Goal: Task Accomplishment & Management: Manage account settings

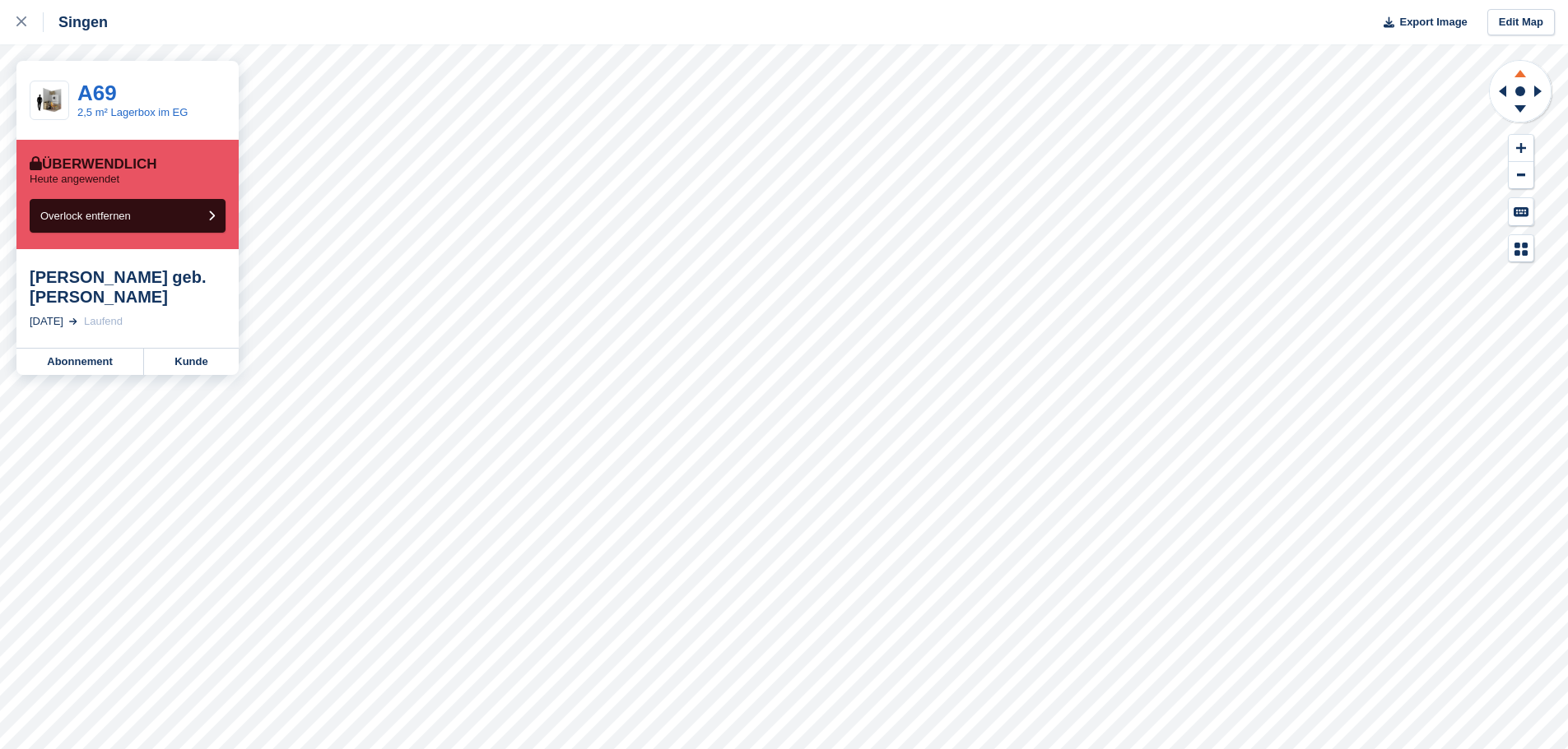
click at [1527, 73] on icon at bounding box center [1520, 71] width 42 height 20
click at [1534, 87] on icon at bounding box center [1538, 91] width 7 height 12
click at [201, 369] on link "Kunde" at bounding box center [191, 362] width 95 height 27
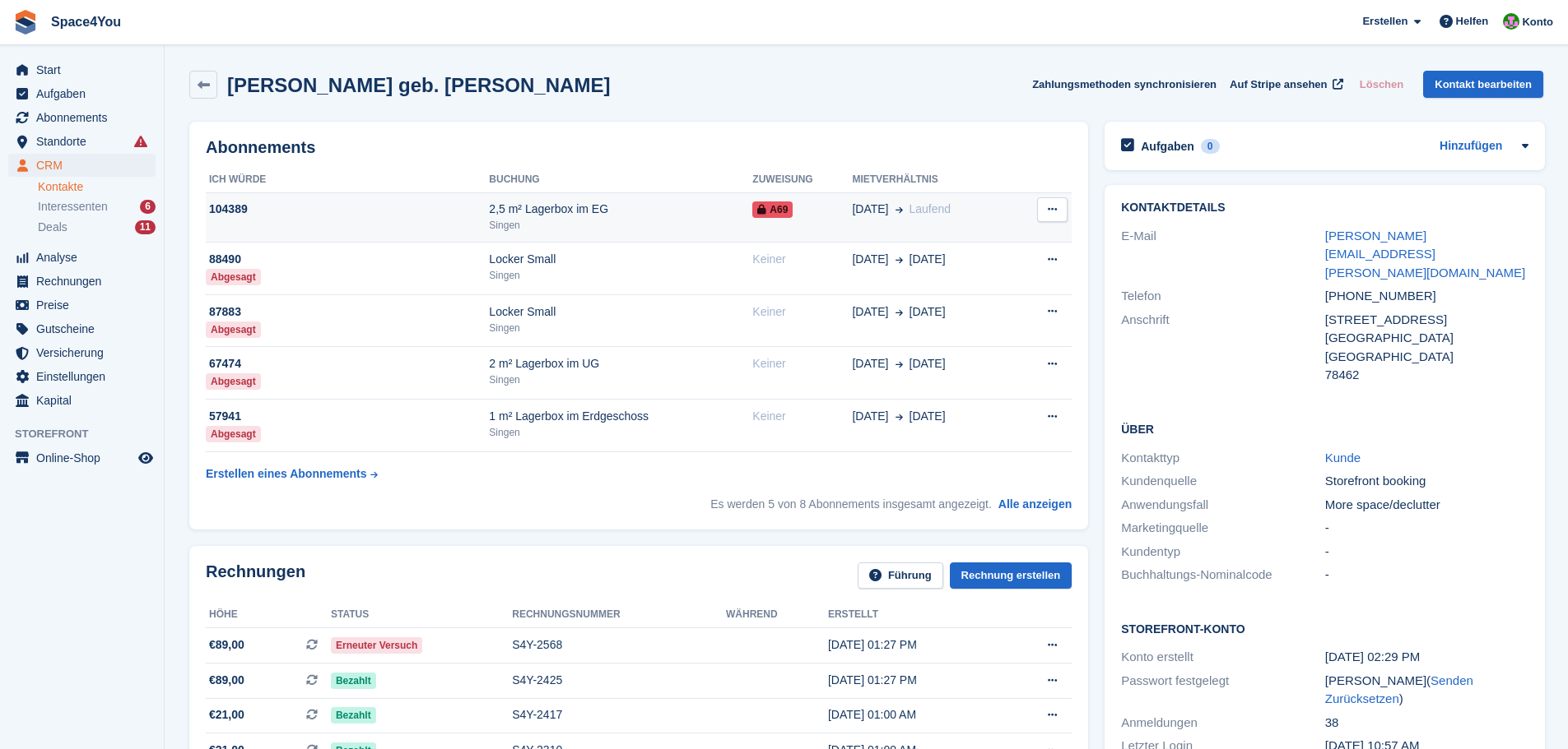
click at [379, 206] on div "104389" at bounding box center [348, 209] width 284 height 17
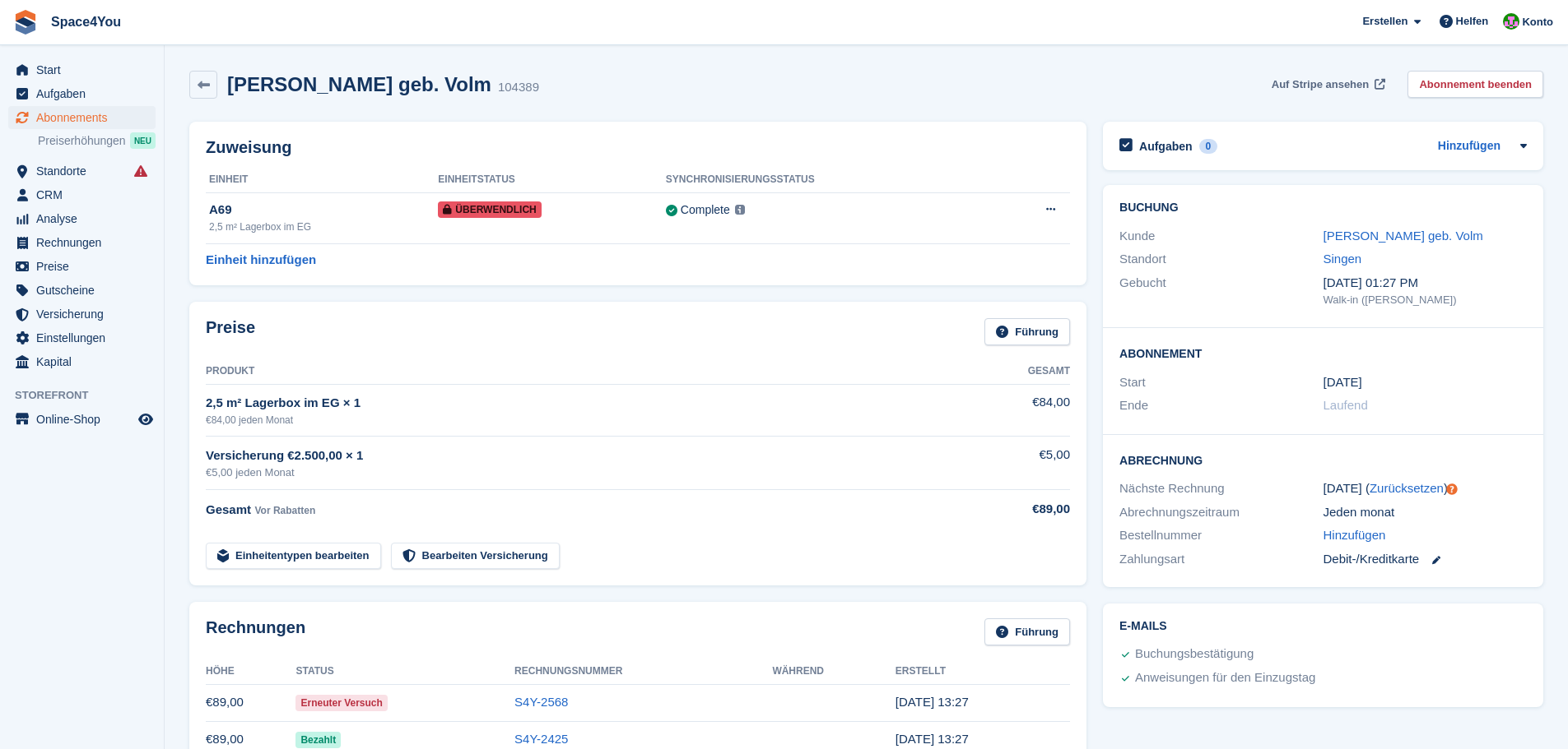
click at [1303, 84] on span "Auf Stripe ansehen" at bounding box center [1319, 85] width 97 height 17
click at [532, 709] on link "S4Y-2568" at bounding box center [541, 701] width 53 height 14
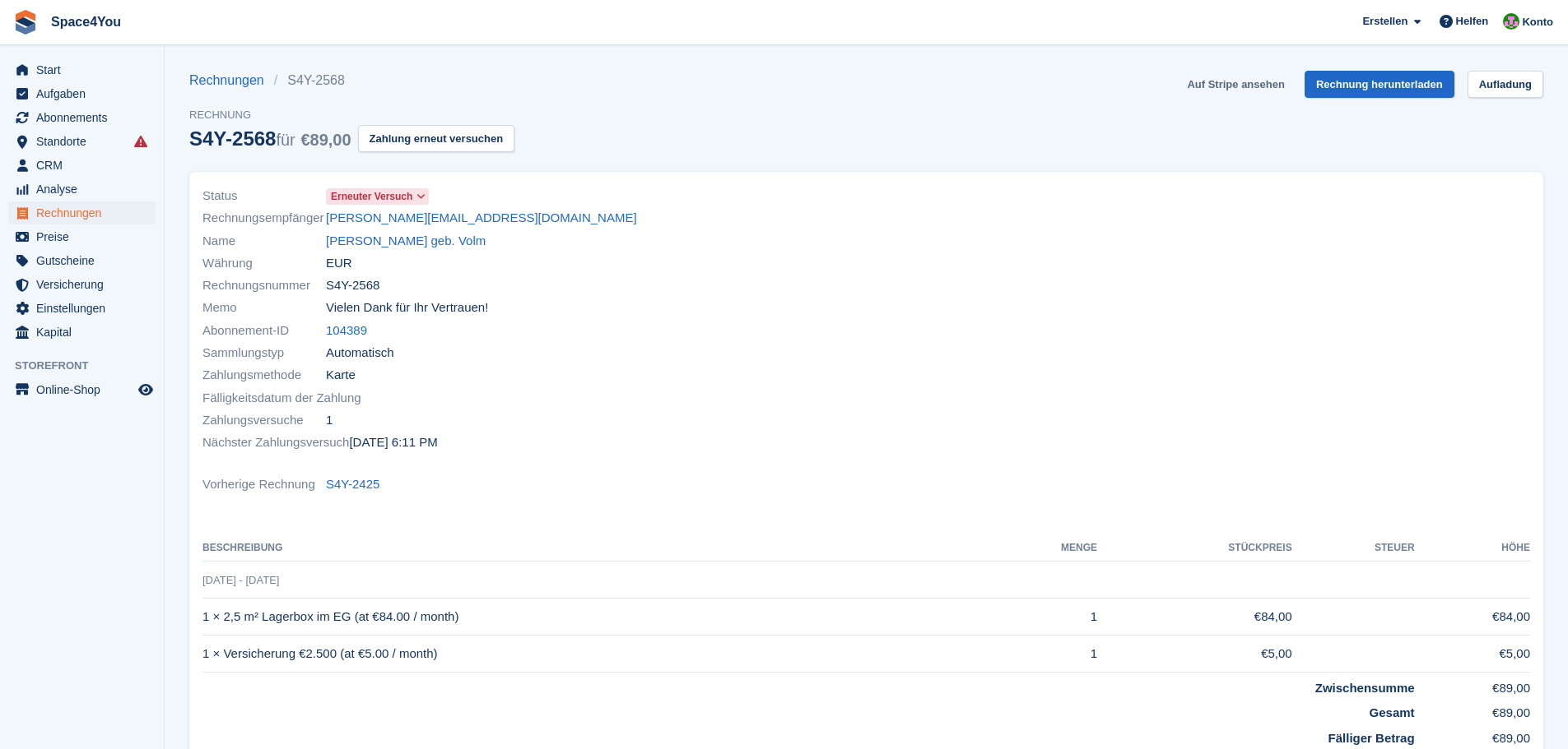
click at [1258, 89] on link "Auf Stripe ansehen" at bounding box center [1236, 85] width 110 height 28
click at [633, 248] on div "Name [PERSON_NAME] geb. Volm" at bounding box center [529, 240] width 655 height 22
click at [391, 241] on link "[PERSON_NAME] geb. Volm" at bounding box center [405, 241] width 159 height 19
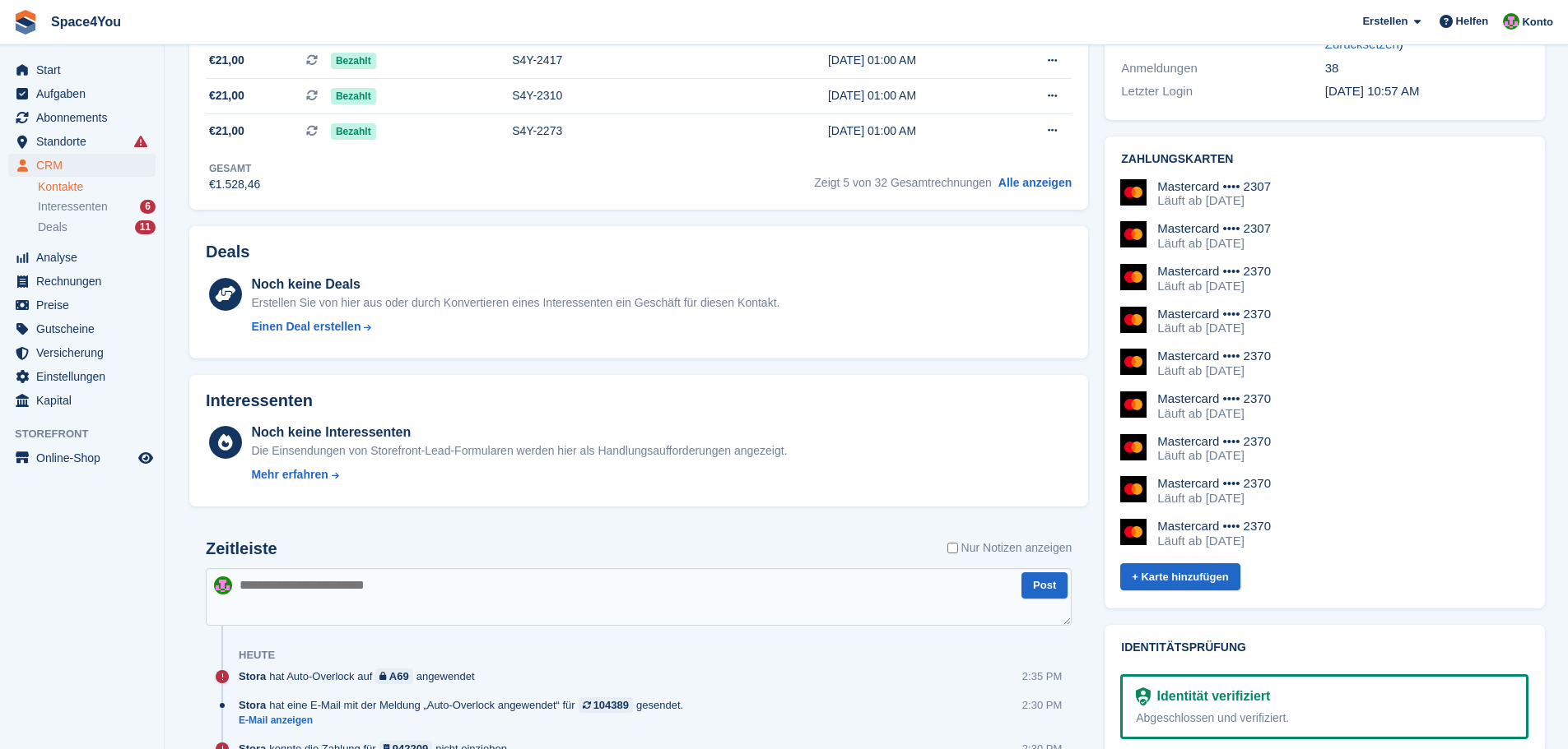
scroll to position [658, 0]
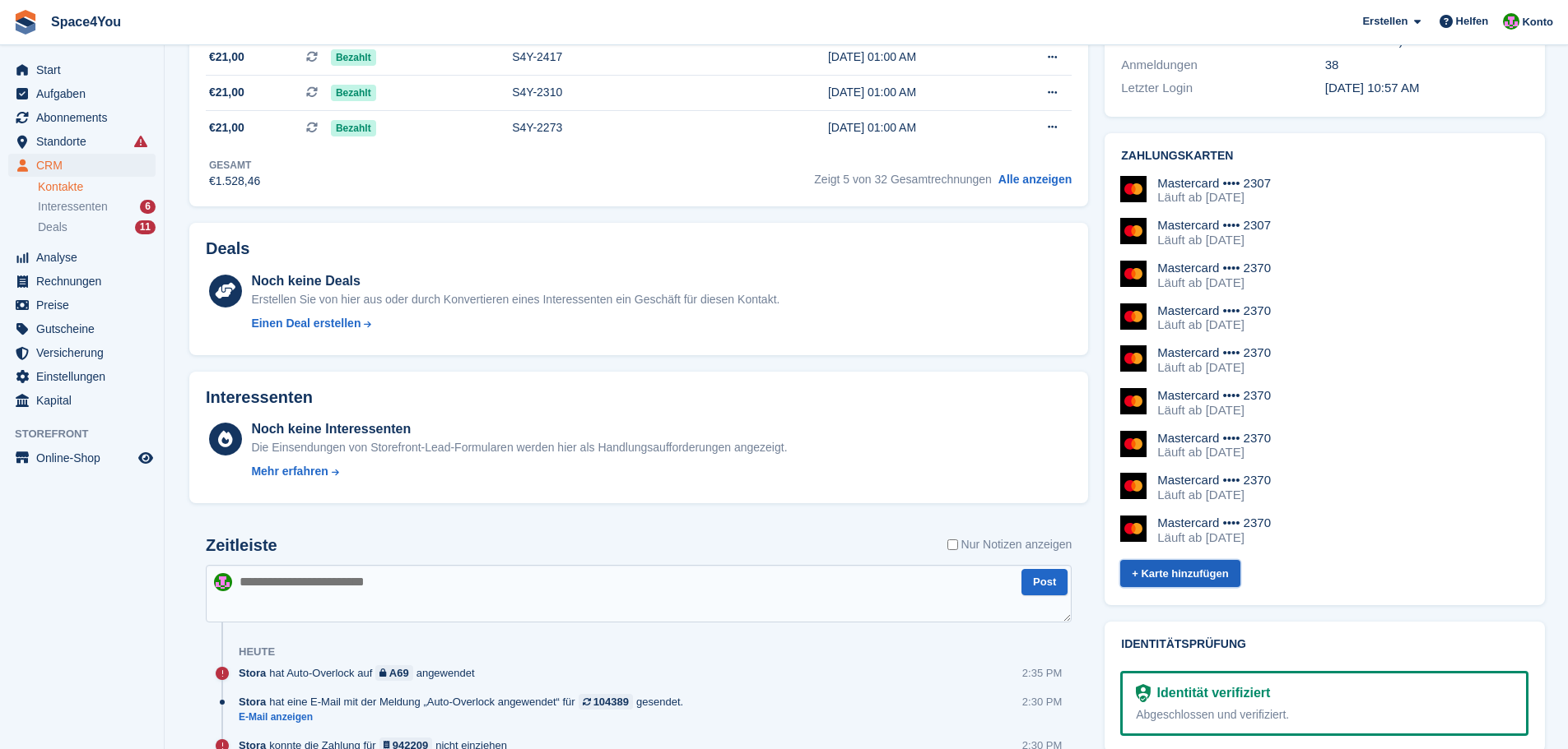
click at [1169, 560] on link "+ Karte hinzufügen" at bounding box center [1180, 574] width 120 height 28
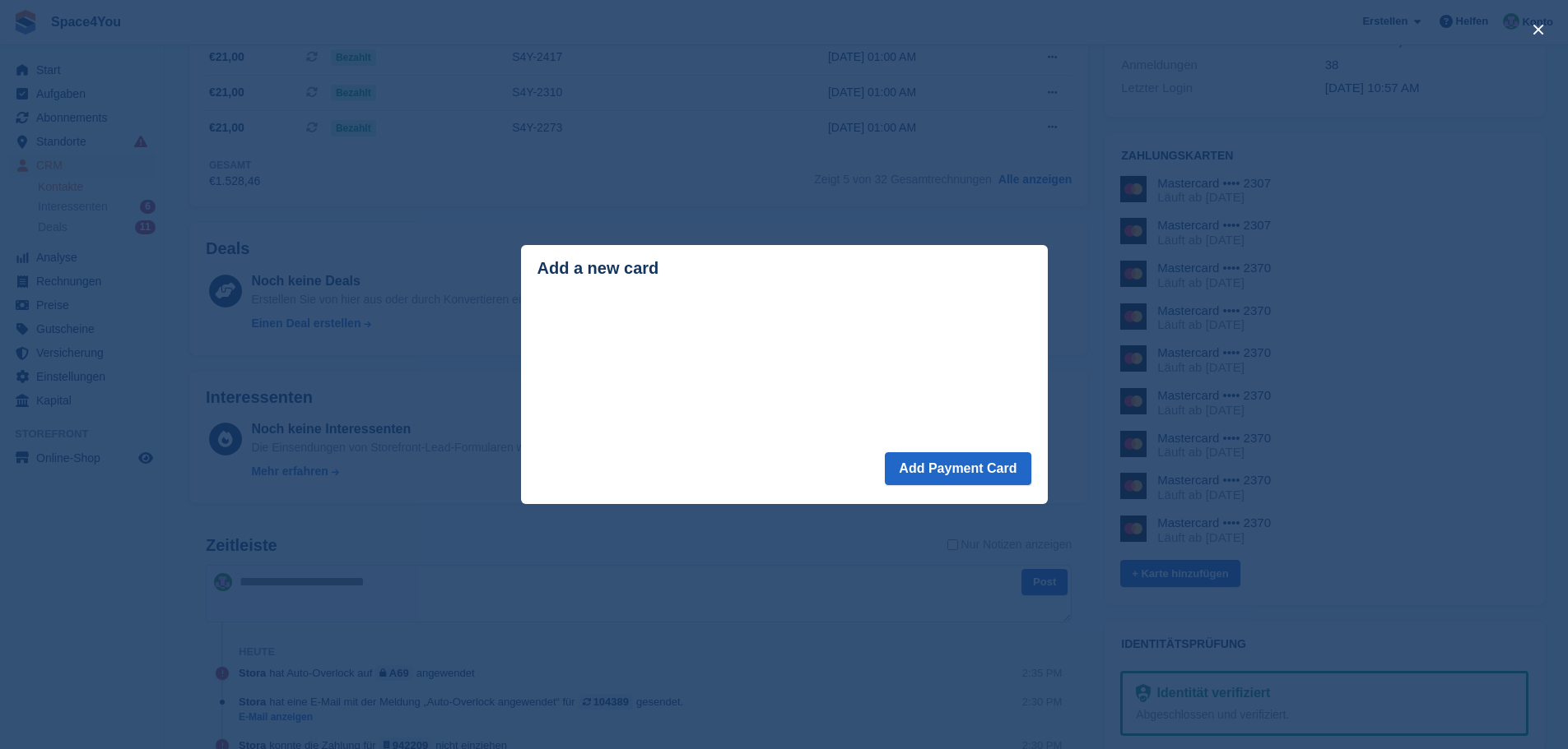
click at [707, 478] on footer "Add Payment Card" at bounding box center [784, 478] width 527 height 52
click at [969, 482] on button "Add Payment Card" at bounding box center [958, 469] width 145 height 33
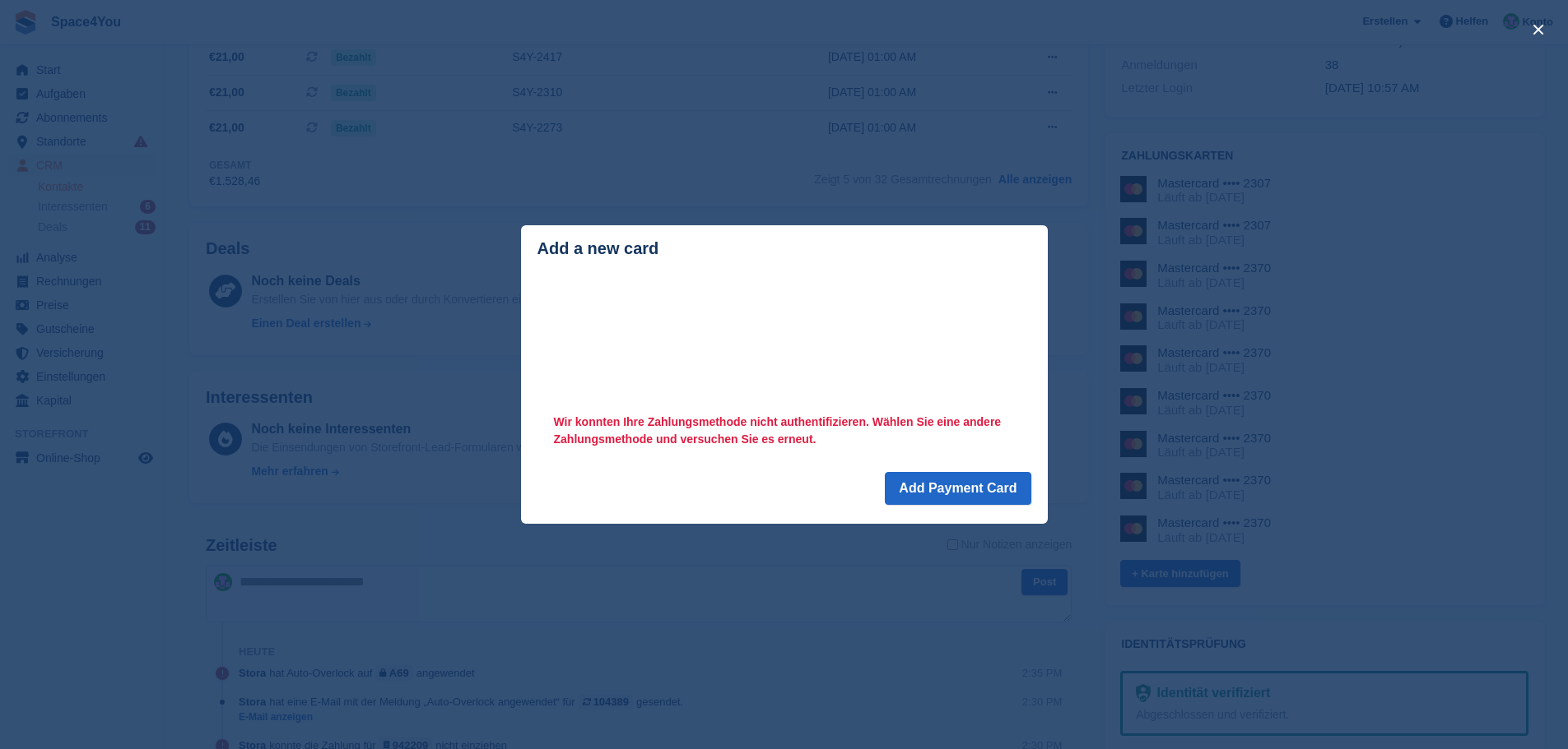
click at [709, 152] on div "close" at bounding box center [784, 374] width 1568 height 749
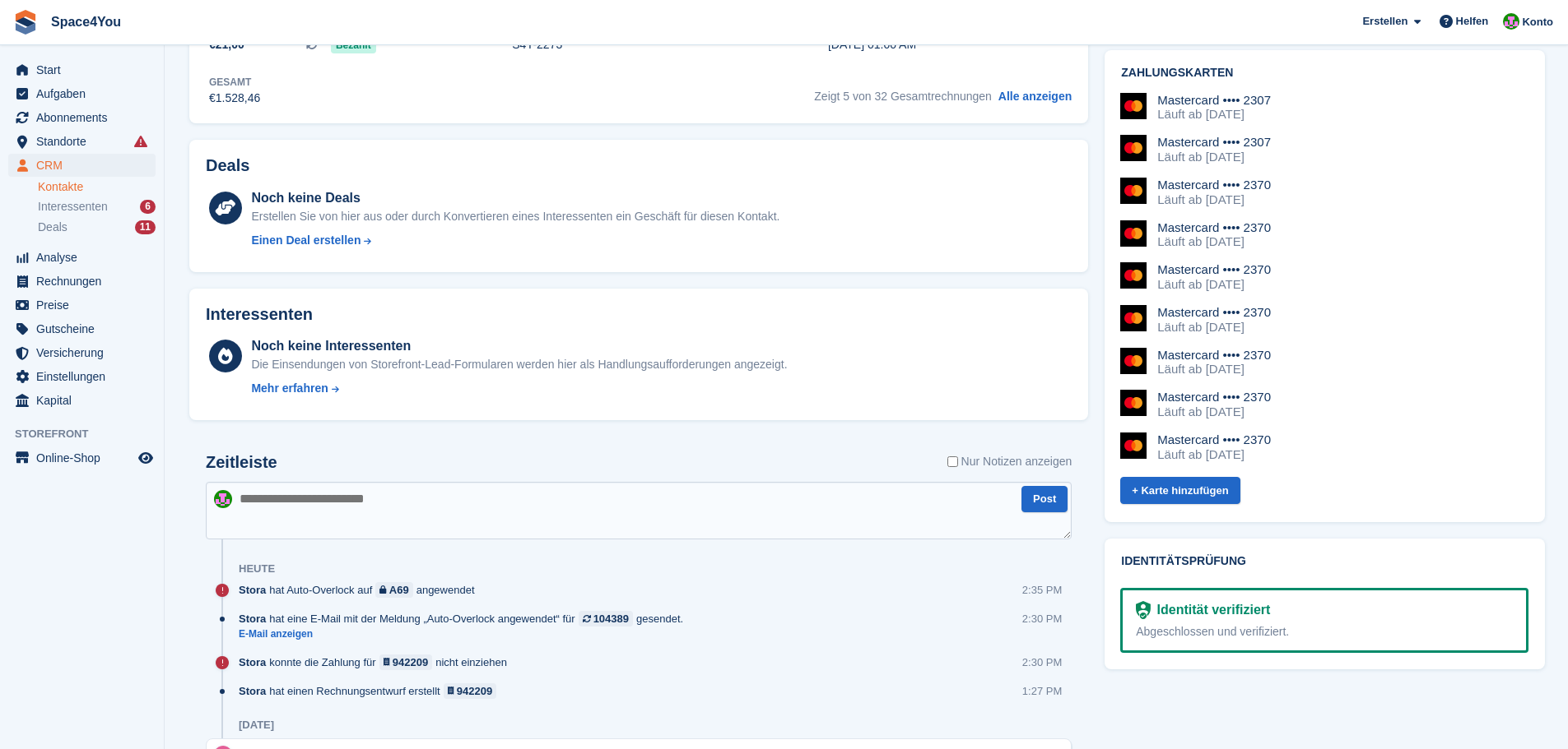
scroll to position [823, 0]
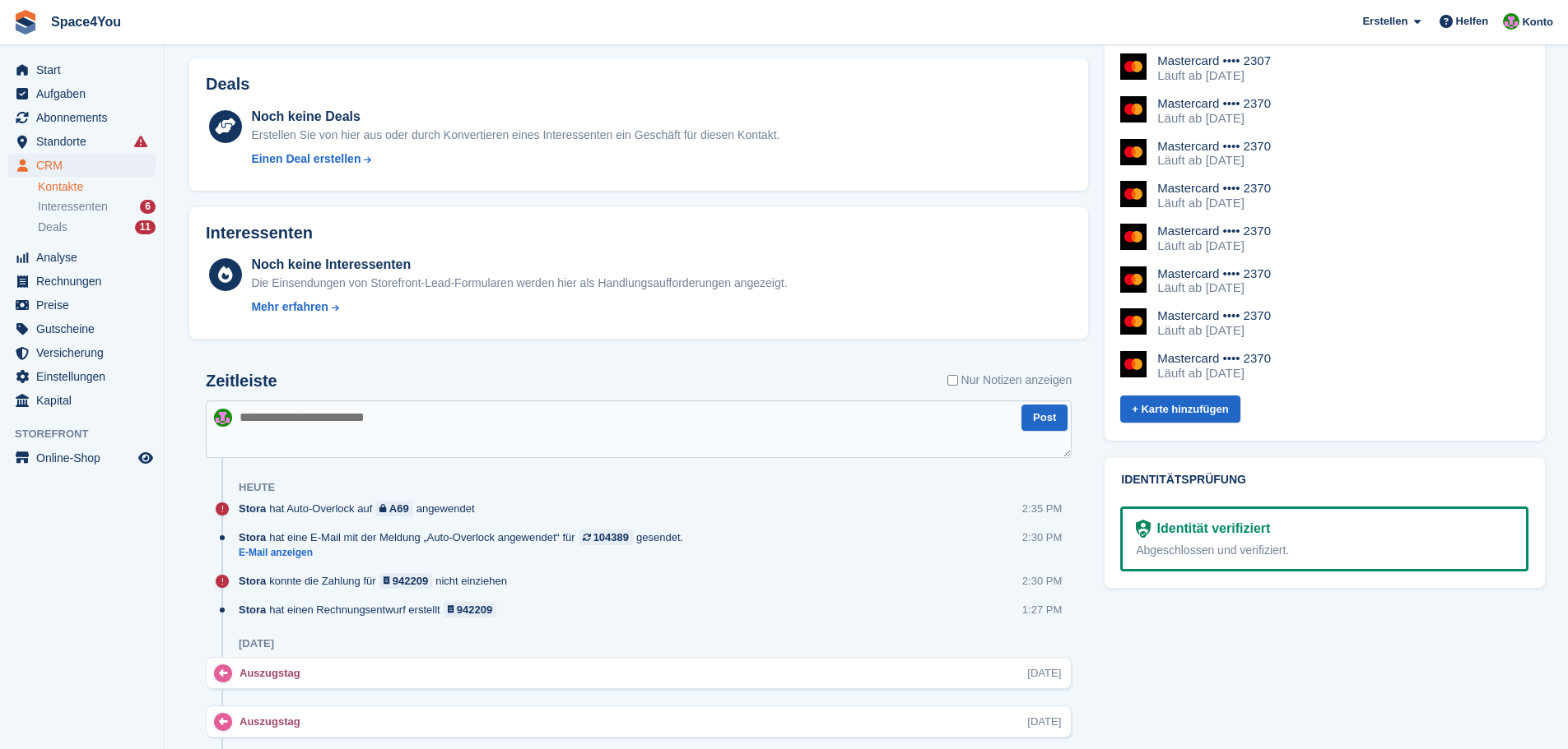
click at [740, 444] on textarea at bounding box center [639, 429] width 866 height 58
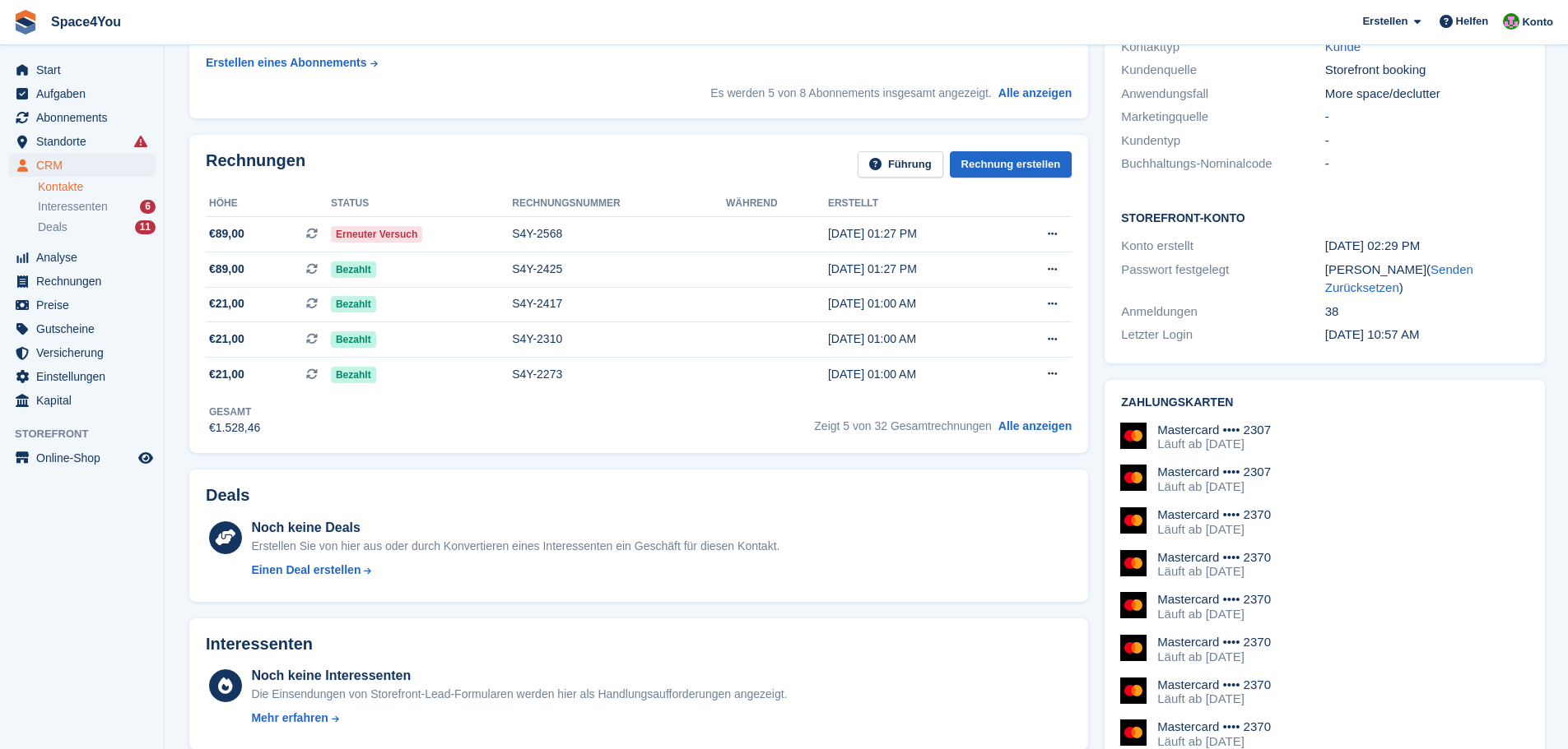
scroll to position [493, 0]
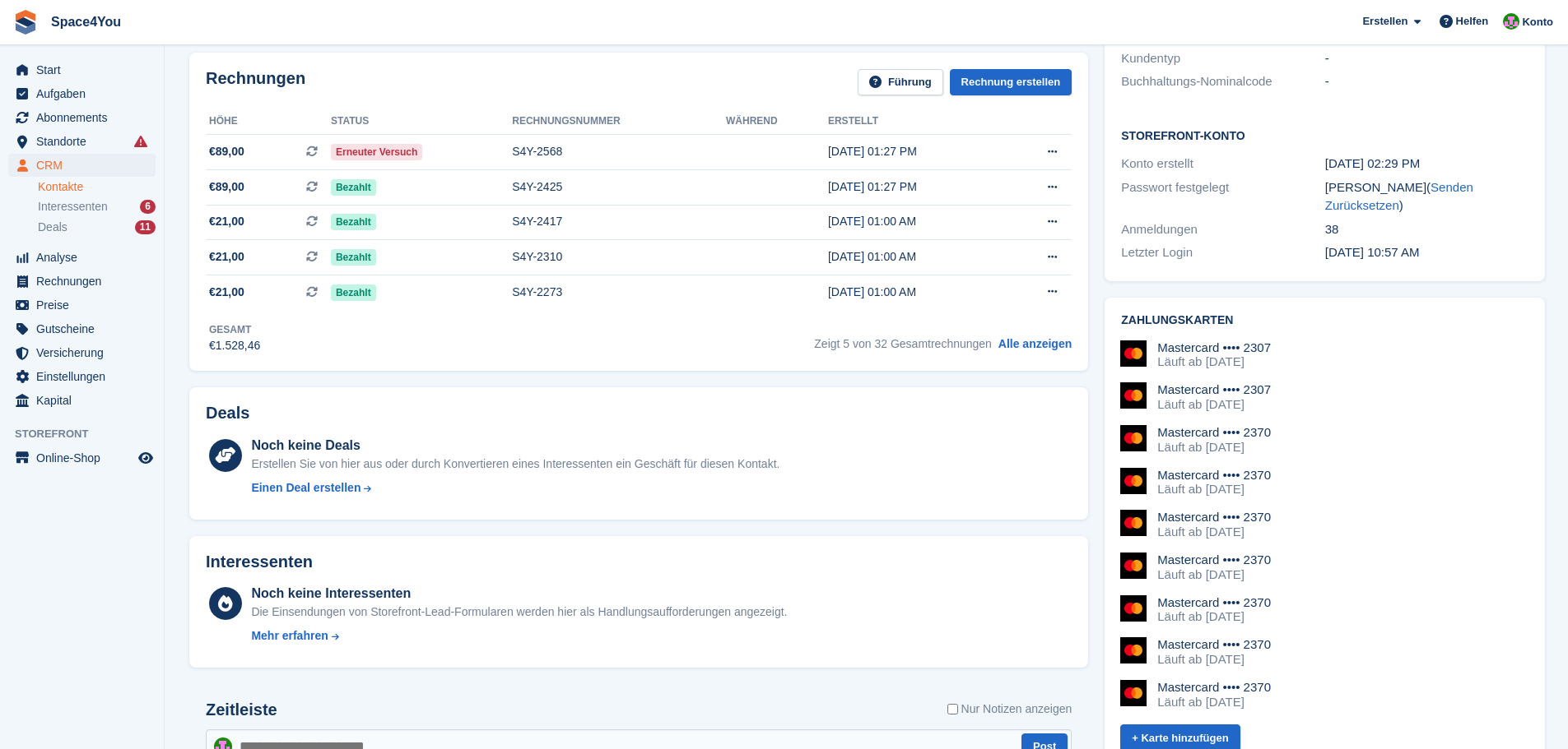
click at [114, 490] on aside "Start Aufgaben Abonnements Abonnements Abonnements Preiserhöhungen NEU Preiserh…" at bounding box center [82, 378] width 164 height 667
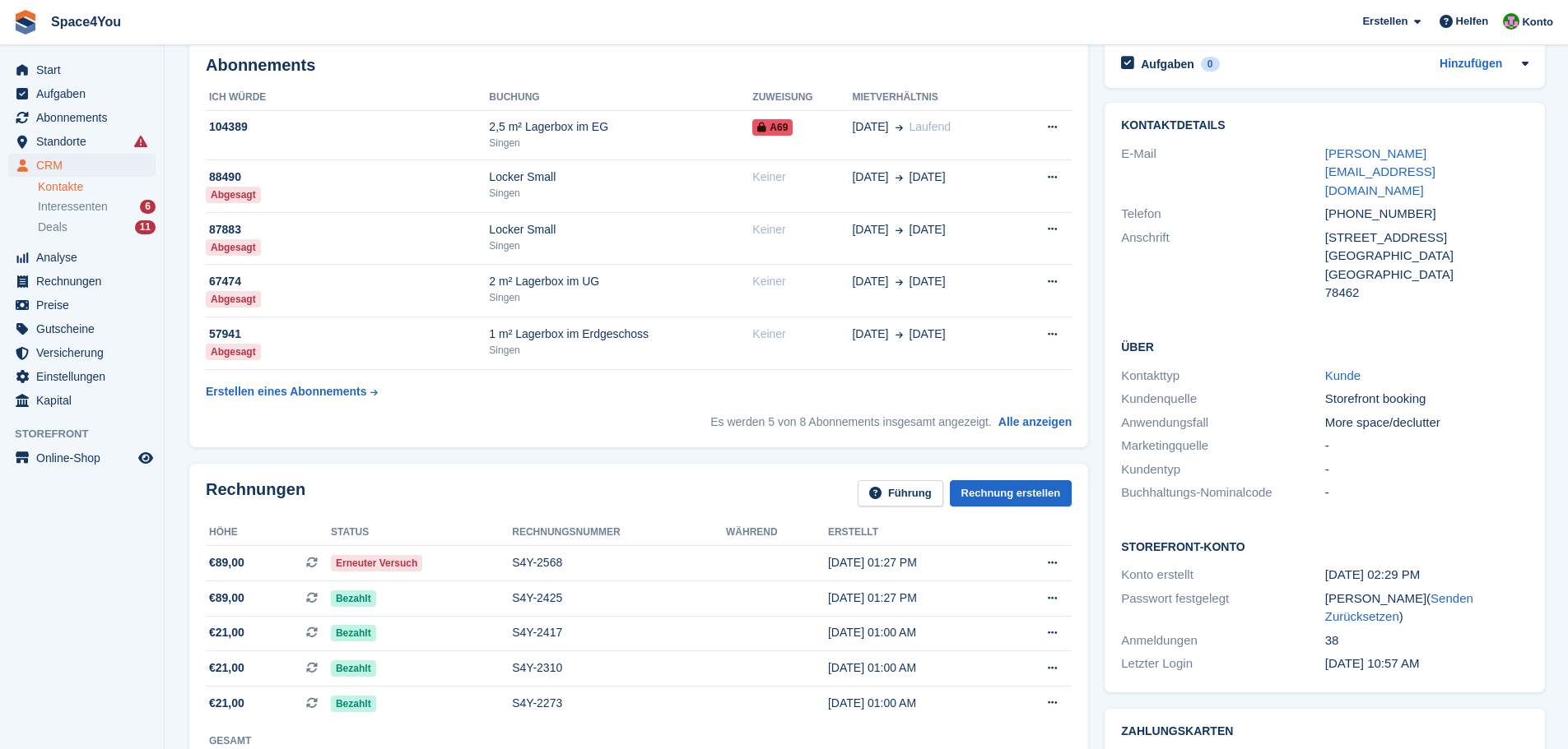
scroll to position [0, 0]
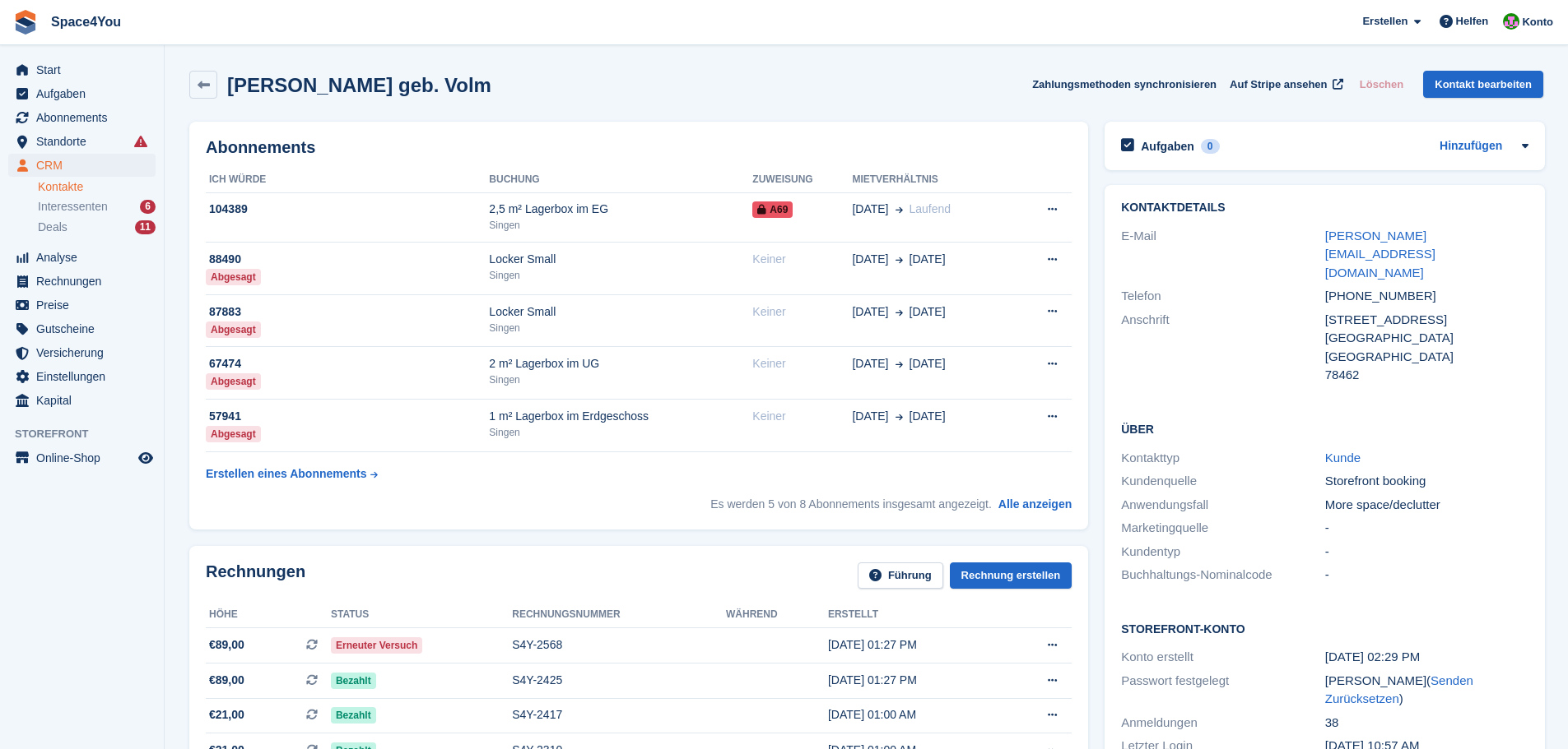
click at [537, 103] on div "[PERSON_NAME] geb. Volm Zahlungsmethoden synchronisieren Auf Stripe ansehen Lös…" at bounding box center [866, 87] width 1371 height 51
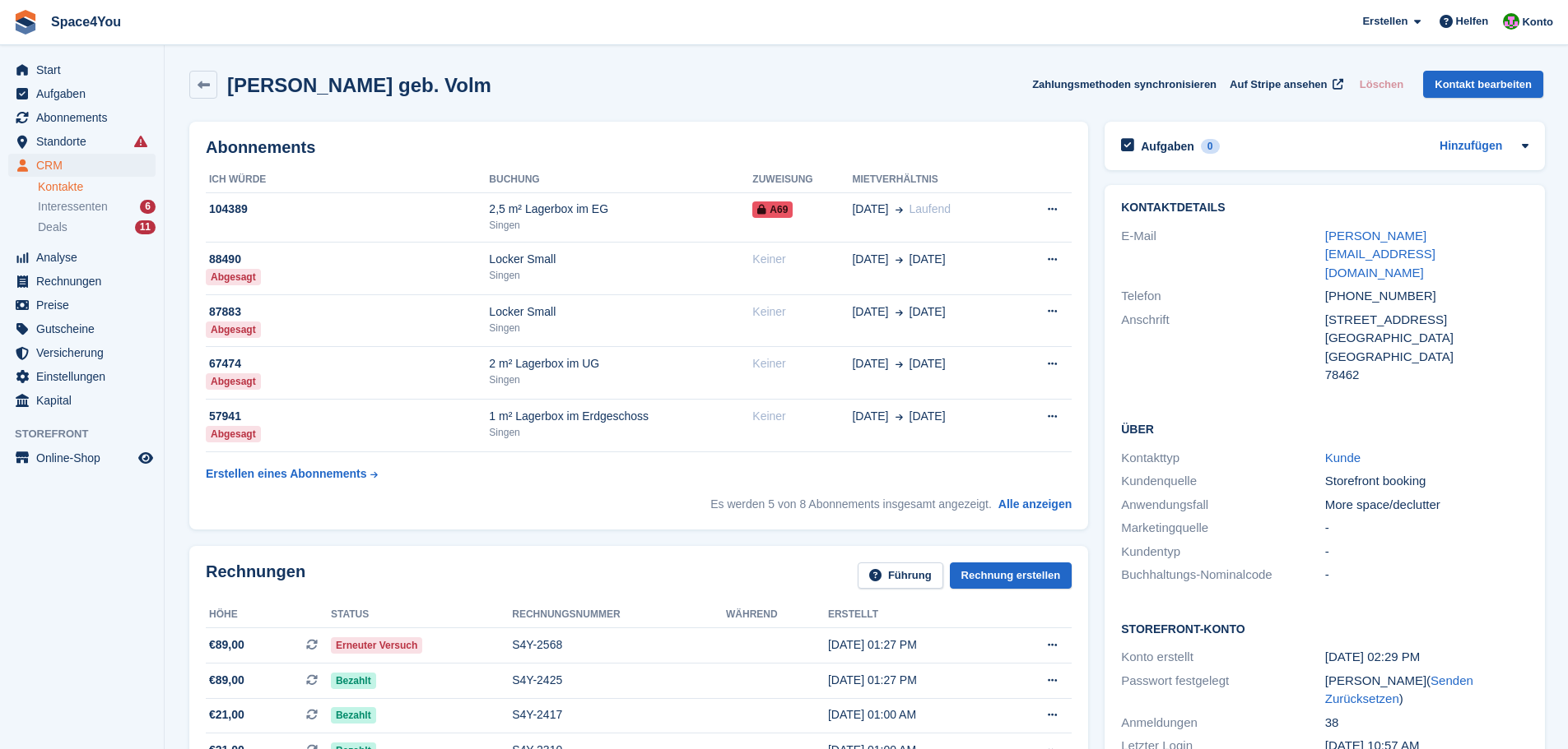
click at [537, 103] on div "[PERSON_NAME] geb. Volm Zahlungsmethoden synchronisieren Auf Stripe ansehen Lös…" at bounding box center [866, 87] width 1371 height 51
click at [580, 94] on div "[PERSON_NAME] geb. Volm Zahlungsmethoden synchronisieren Auf Stripe ansehen Lös…" at bounding box center [866, 85] width 1354 height 28
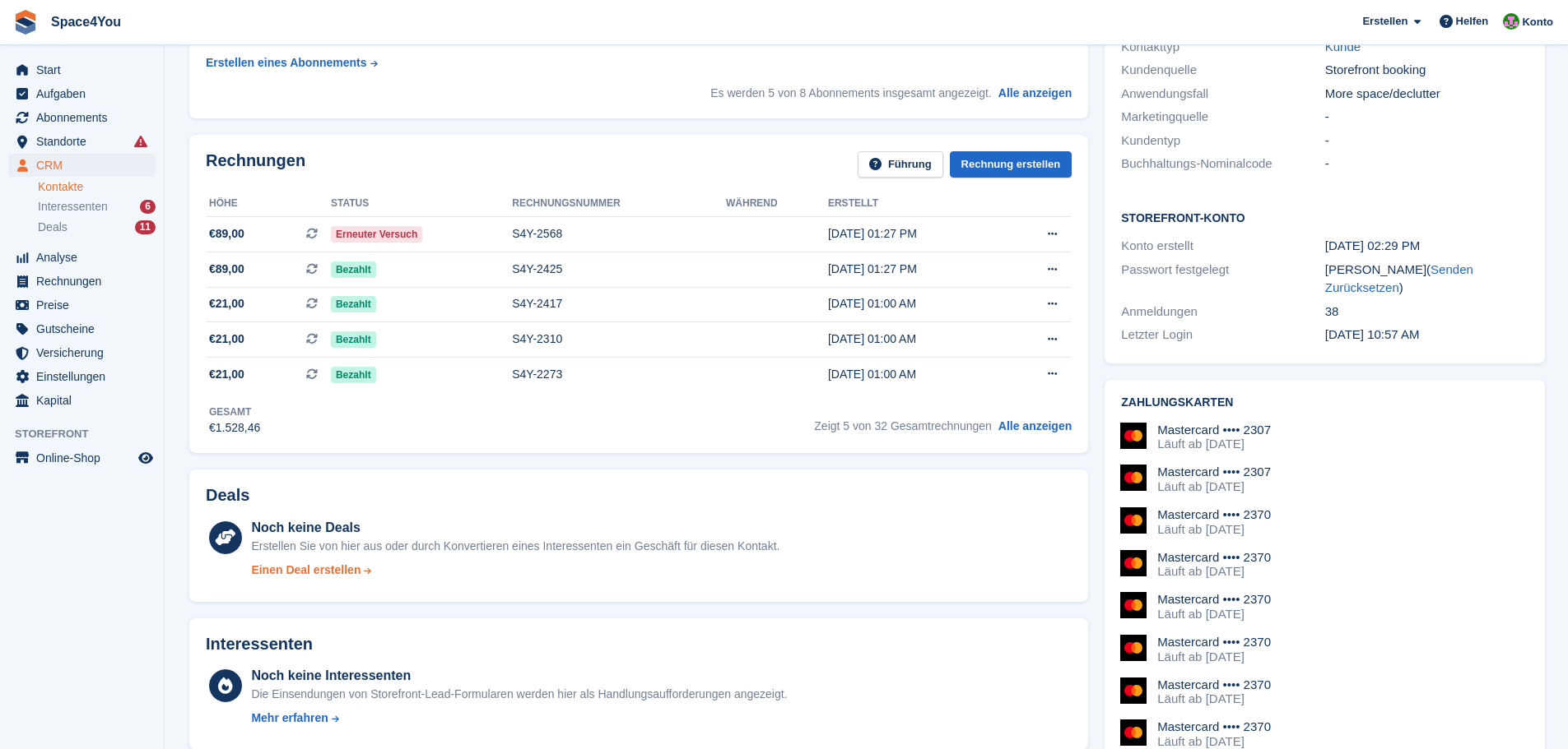
scroll to position [741, 0]
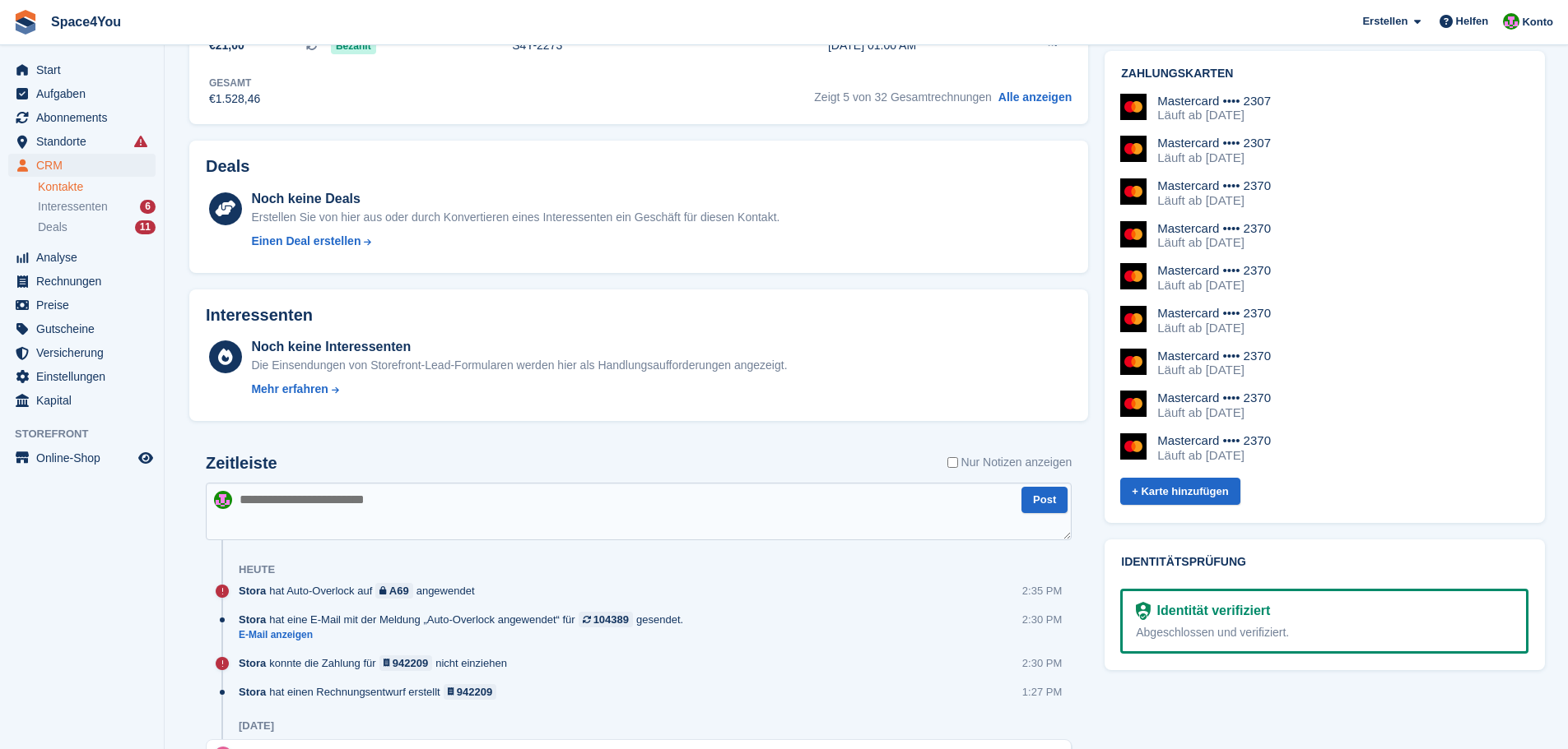
click at [370, 524] on textarea at bounding box center [639, 512] width 866 height 58
type textarea "**********"
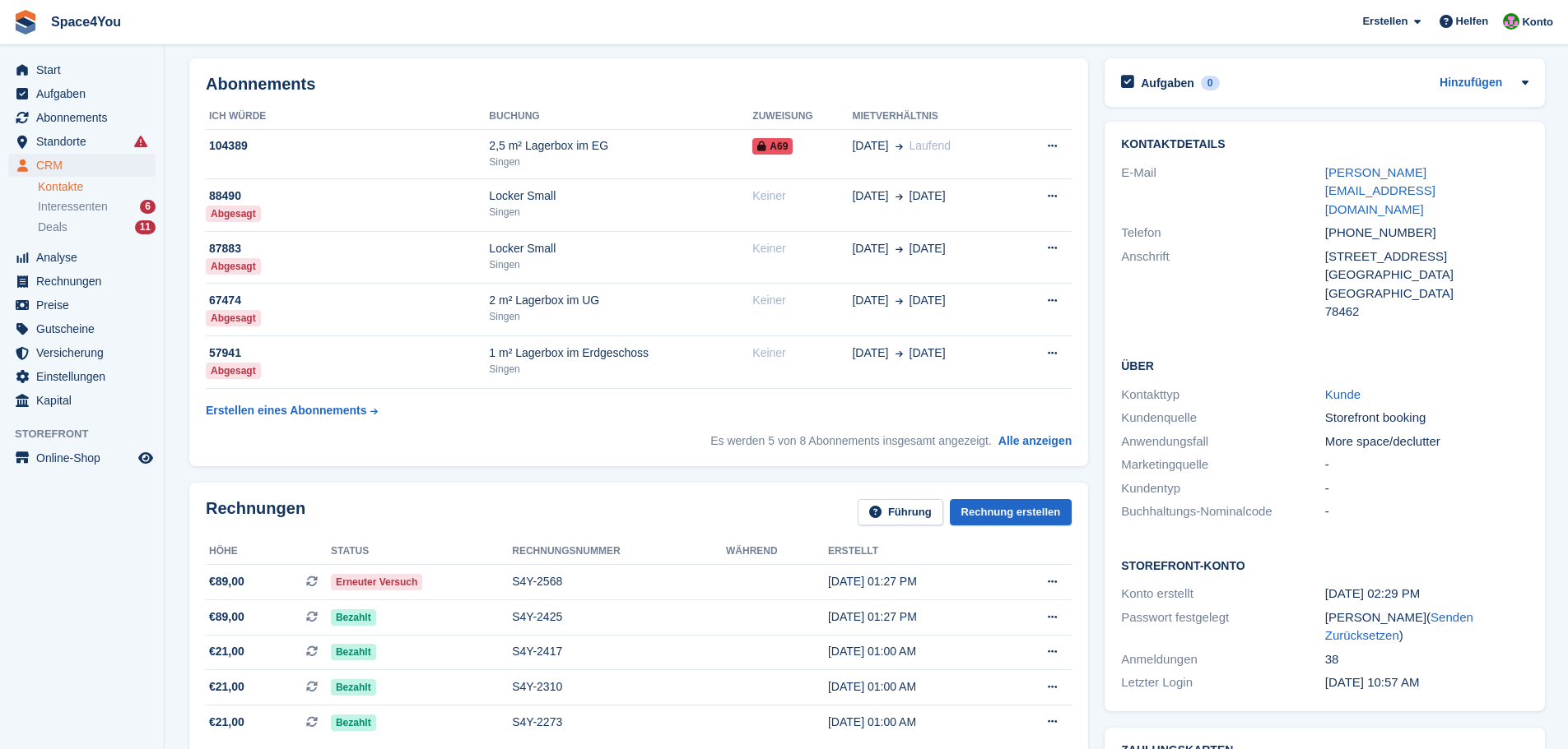
scroll to position [0, 0]
